Goal: Transaction & Acquisition: Purchase product/service

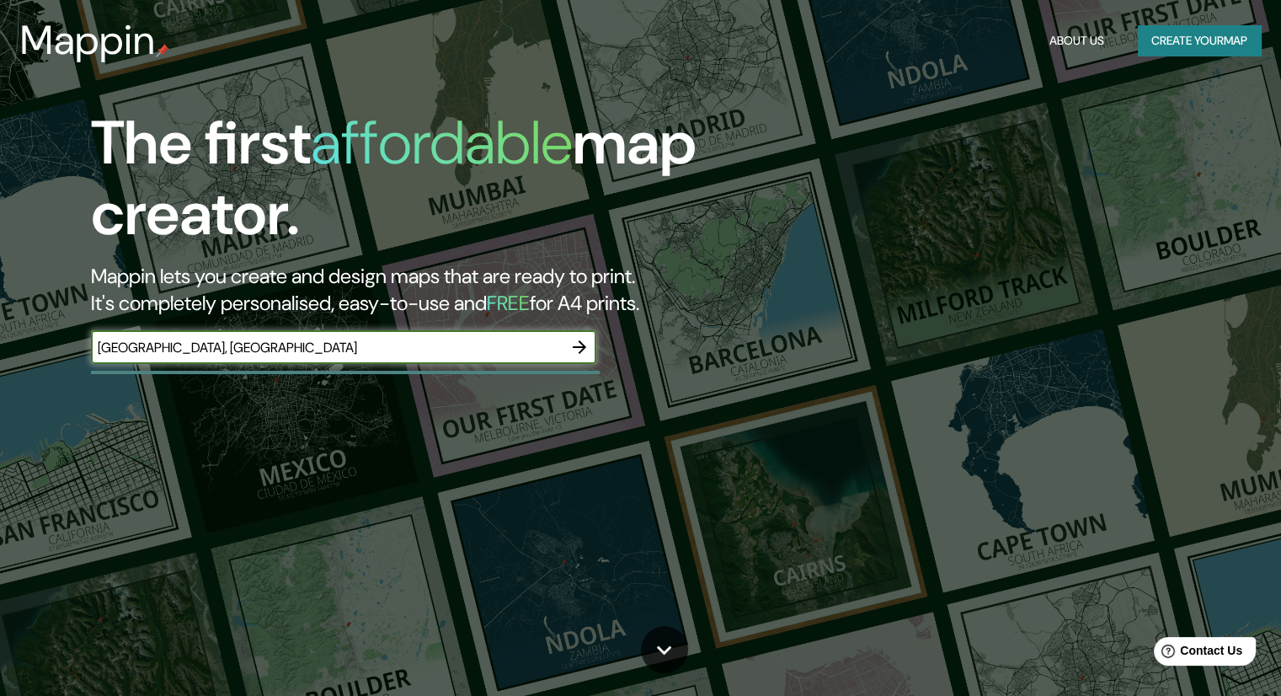
type input "[GEOGRAPHIC_DATA], [GEOGRAPHIC_DATA]"
click at [575, 348] on icon "button" at bounding box center [580, 347] width 20 height 20
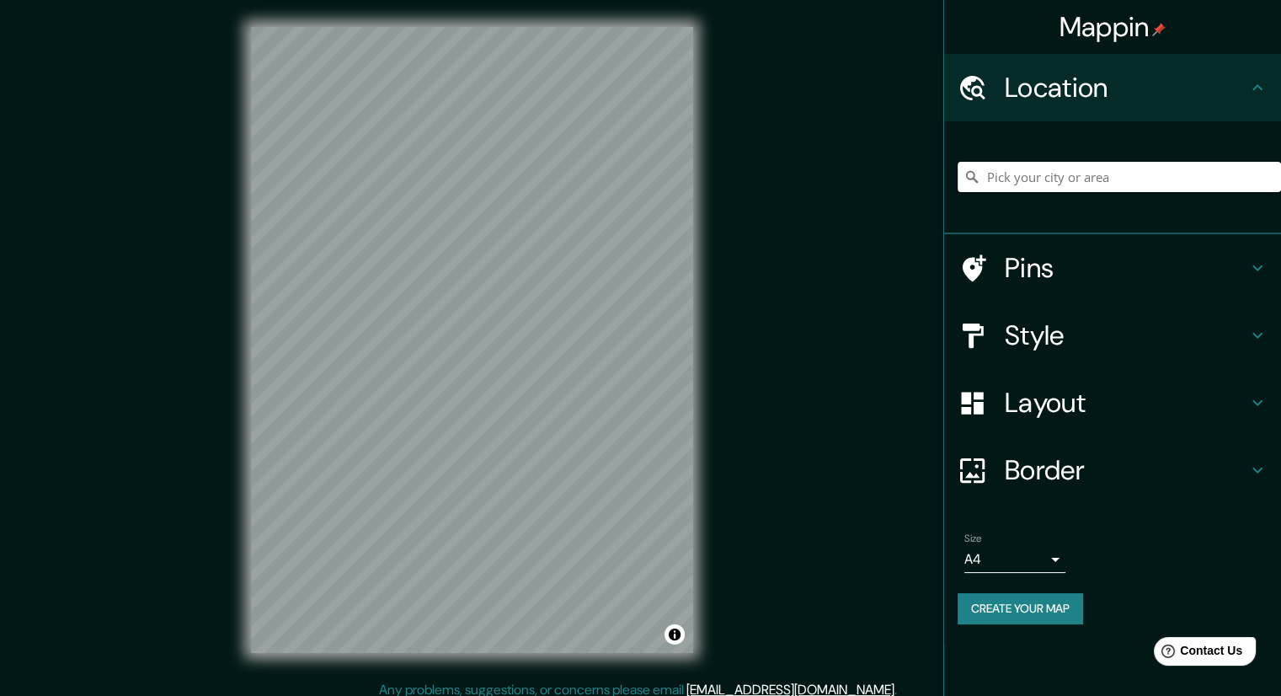
click at [1049, 175] on input "Pick your city or area" at bounding box center [1120, 177] width 324 height 30
click at [1181, 166] on input "Yungay, [GEOGRAPHIC_DATA][PERSON_NAME], [GEOGRAPHIC_DATA]" at bounding box center [1120, 177] width 324 height 30
click at [1196, 185] on input "Yungay, [GEOGRAPHIC_DATA][PERSON_NAME], [GEOGRAPHIC_DATA]" at bounding box center [1120, 177] width 324 height 30
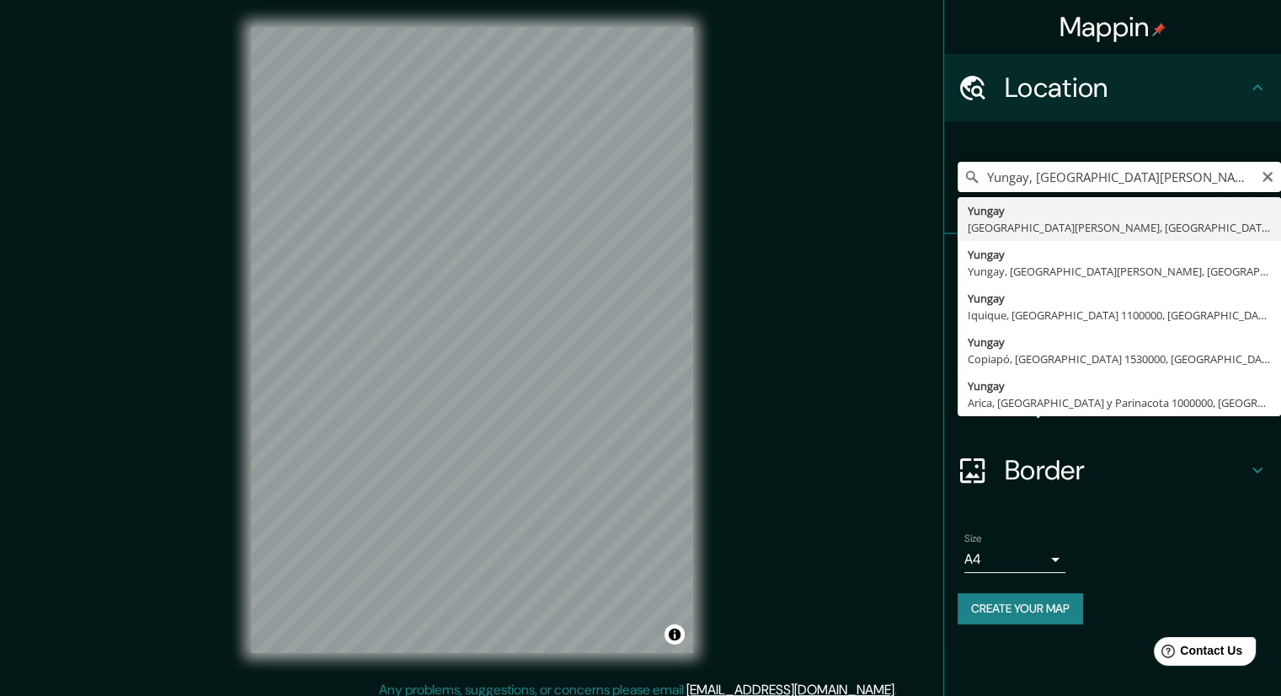
type input "Yungay, [GEOGRAPHIC_DATA][PERSON_NAME]"
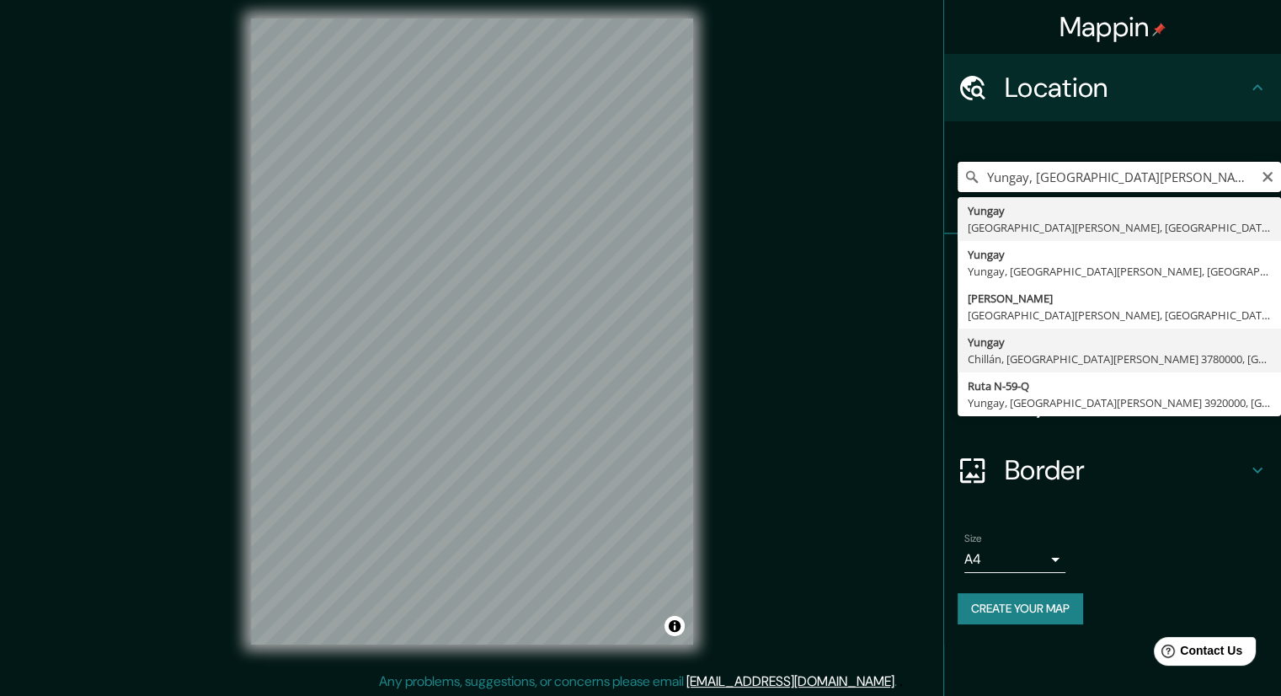
scroll to position [11, 0]
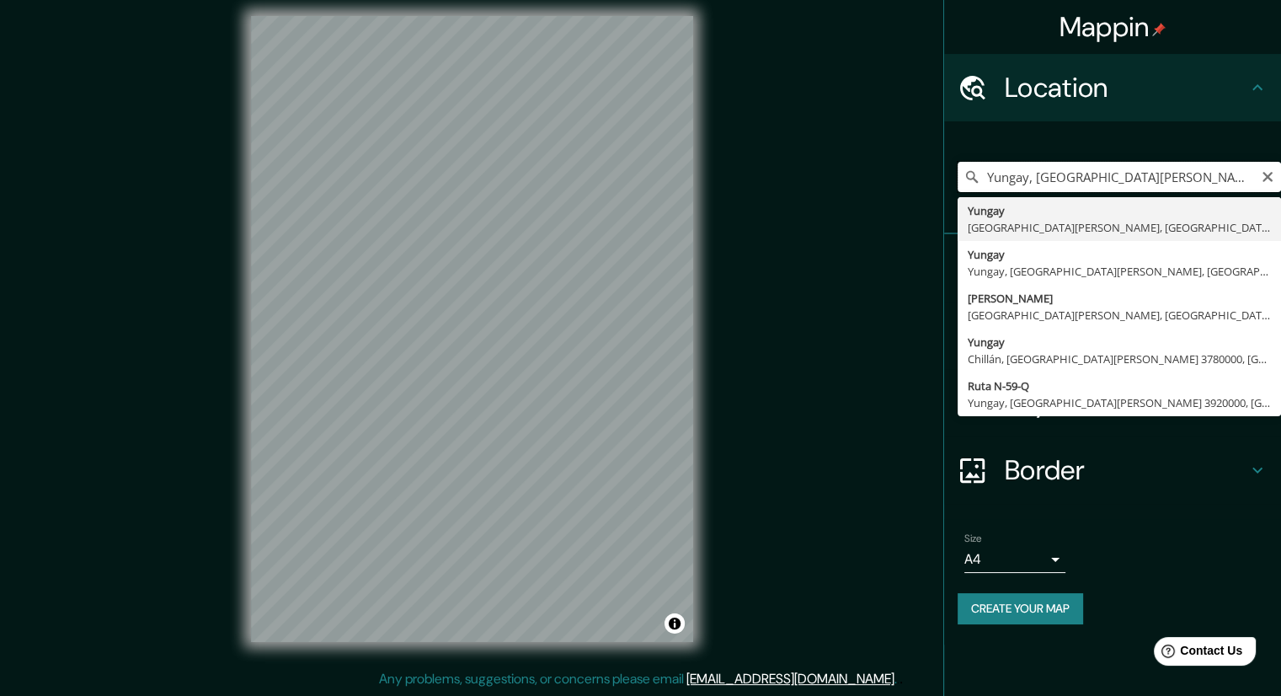
drag, startPoint x: 1167, startPoint y: 178, endPoint x: 969, endPoint y: 179, distance: 198.0
click at [969, 179] on div "[GEOGRAPHIC_DATA], [GEOGRAPHIC_DATA][PERSON_NAME][GEOGRAPHIC_DATA][PERSON_NAME]…" at bounding box center [1120, 177] width 324 height 30
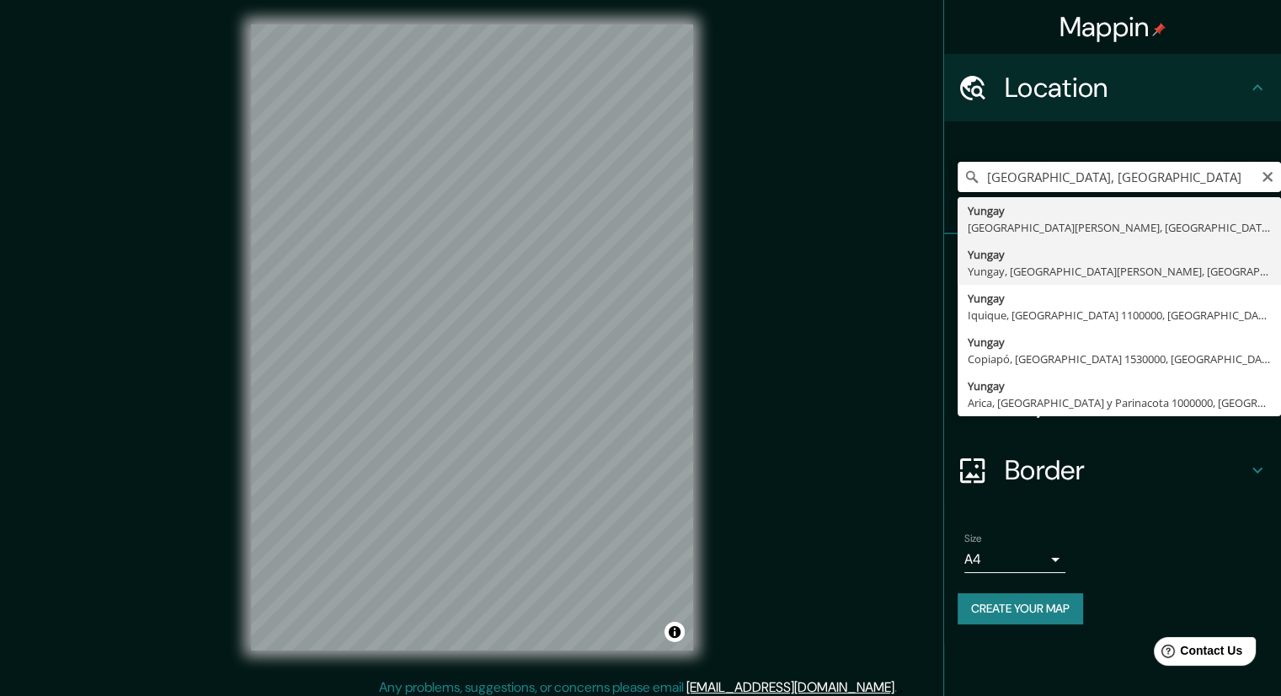
scroll to position [0, 0]
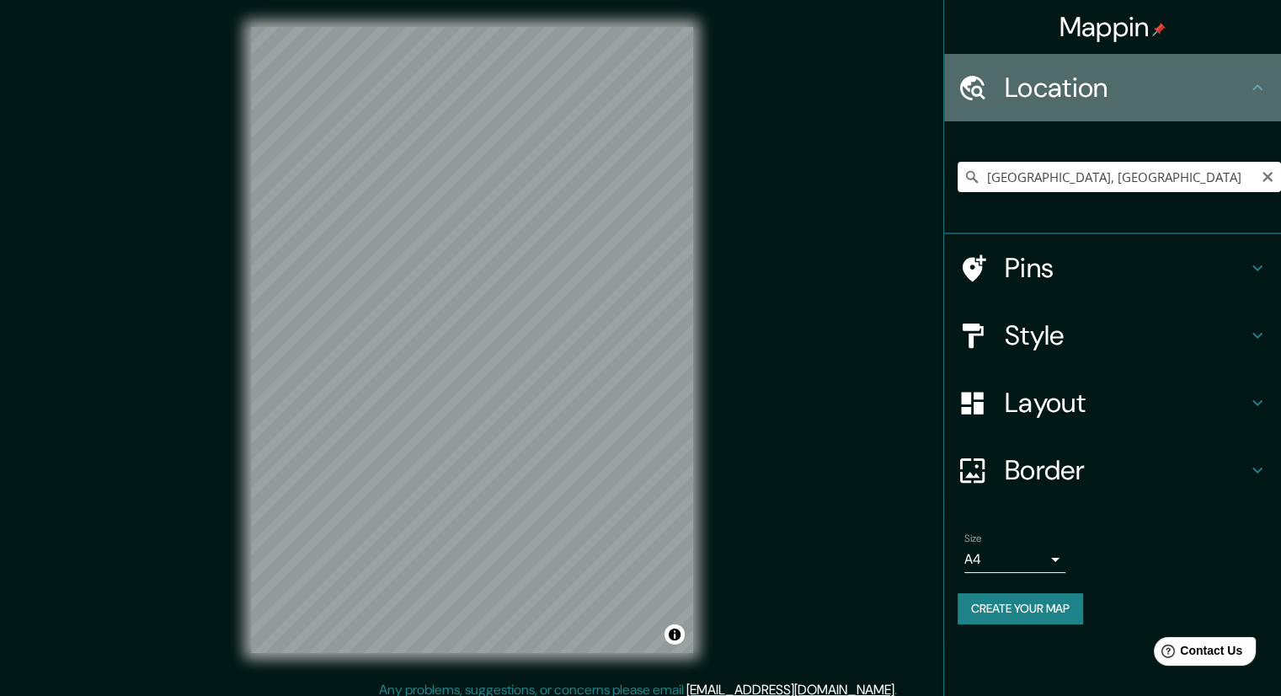
click at [1247, 69] on div "Location" at bounding box center [1112, 87] width 337 height 67
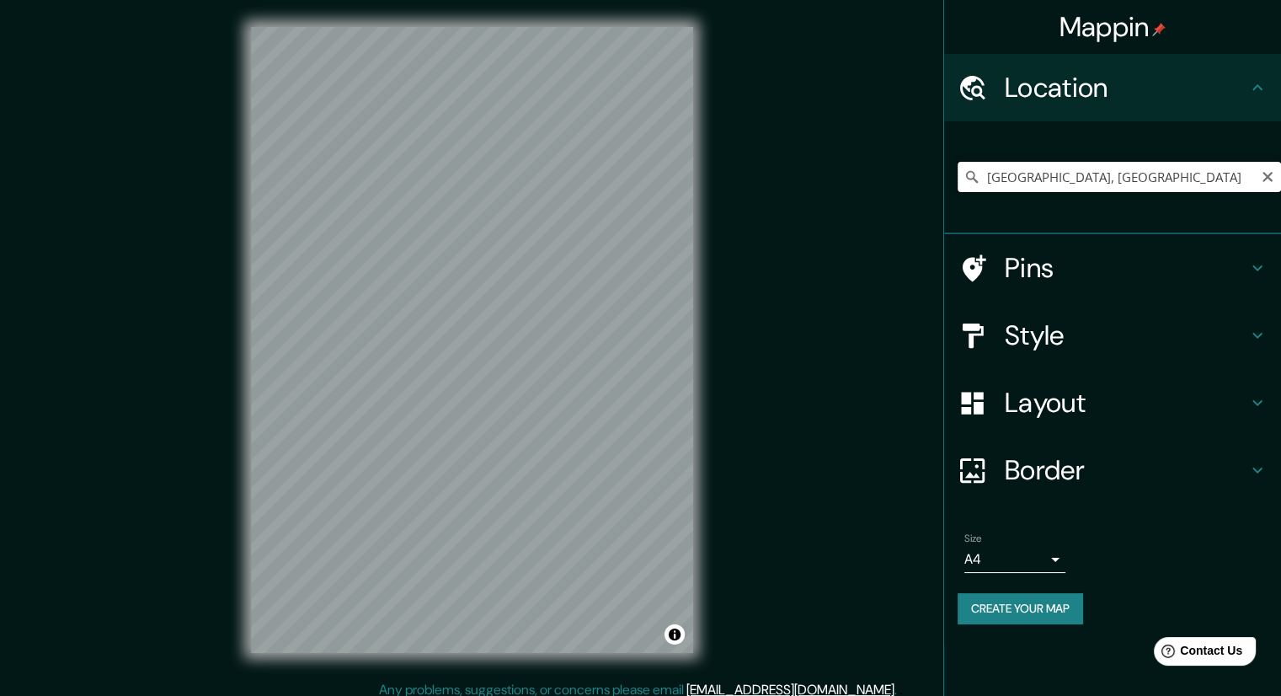
click at [1206, 188] on input "[GEOGRAPHIC_DATA], [GEOGRAPHIC_DATA]" at bounding box center [1120, 177] width 324 height 30
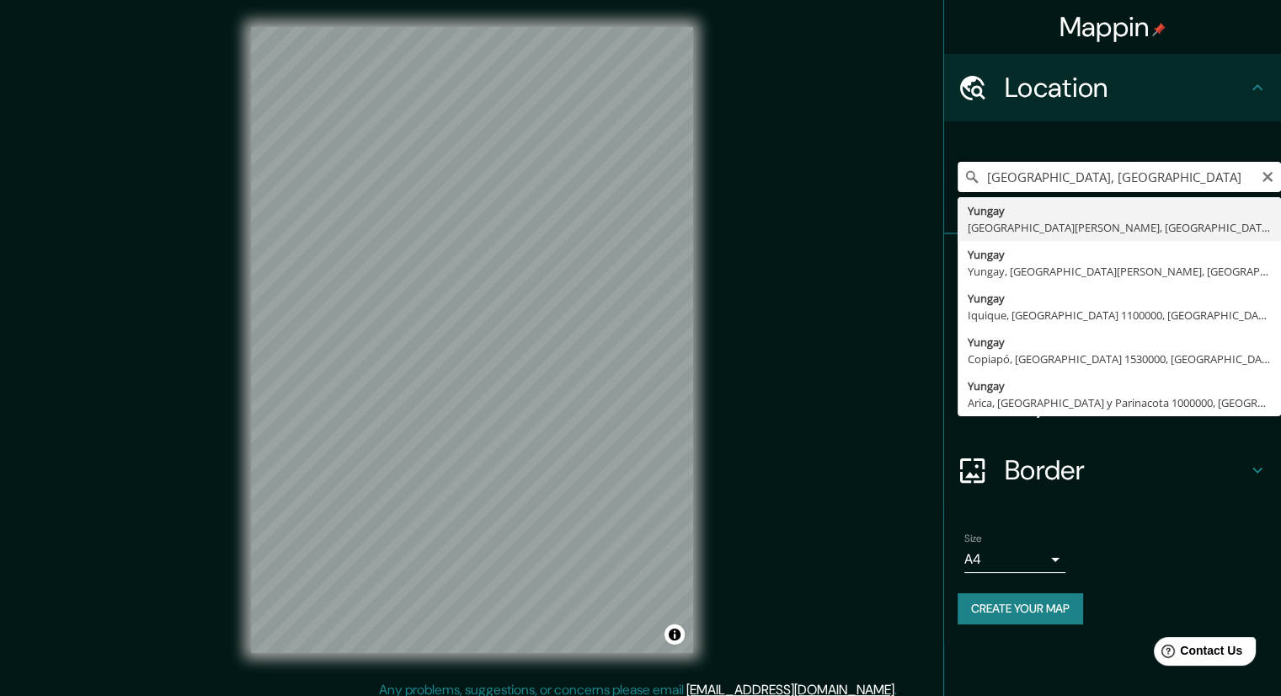
type input "Yungay, [GEOGRAPHIC_DATA][PERSON_NAME], [GEOGRAPHIC_DATA]"
